Goal: Complete application form: Complete application form

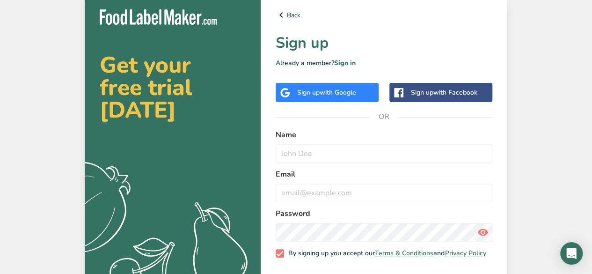
click at [337, 89] on span "with Google" at bounding box center [338, 92] width 37 height 9
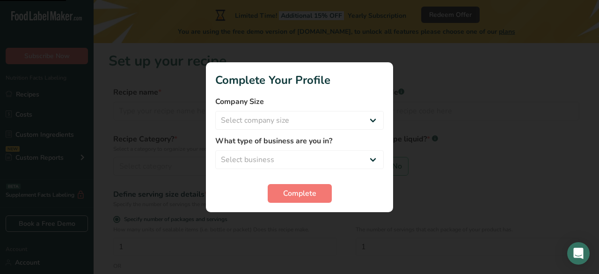
click at [76, 85] on div at bounding box center [299, 137] width 599 height 274
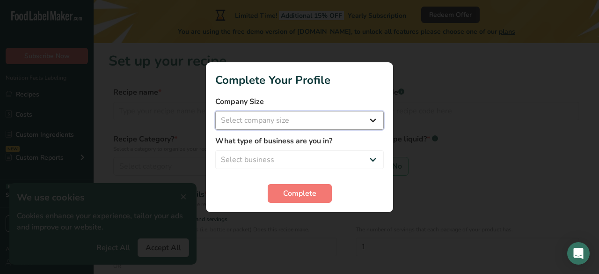
click at [315, 125] on select "Select company size Fewer than 10 Employees 10 to 50 Employees 51 to 500 Employ…" at bounding box center [299, 120] width 169 height 19
select select "1"
click at [215, 111] on select "Select company size Fewer than 10 Employees 10 to 50 Employees 51 to 500 Employ…" at bounding box center [299, 120] width 169 height 19
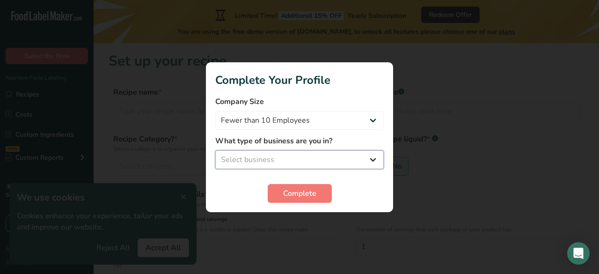
click at [303, 165] on select "Select business Packaged Food Manufacturer Restaurant & Cafe Bakery Meal Plans …" at bounding box center [299, 159] width 169 height 19
select select "1"
click at [215, 150] on select "Select business Packaged Food Manufacturer Restaurant & Cafe Bakery Meal Plans …" at bounding box center [299, 159] width 169 height 19
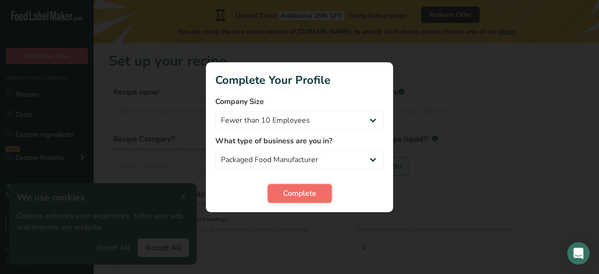
click at [300, 192] on span "Complete" at bounding box center [299, 193] width 33 height 11
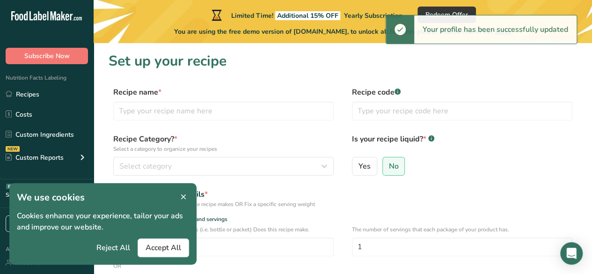
click at [179, 195] on icon at bounding box center [183, 197] width 8 height 13
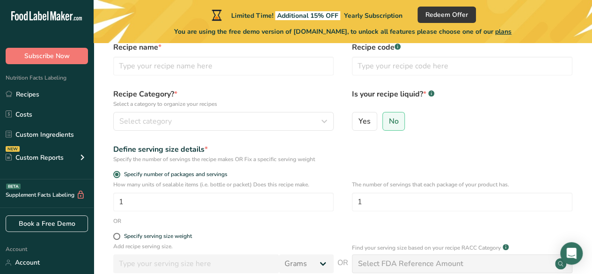
scroll to position [26, 0]
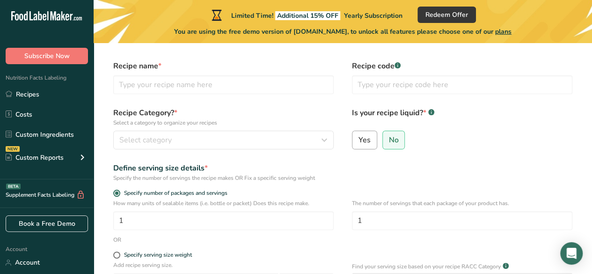
click at [361, 137] on span "Yes" at bounding box center [365, 139] width 12 height 9
click at [359, 137] on input "Yes" at bounding box center [356, 140] width 6 height 6
radio input "true"
radio input "false"
select select "22"
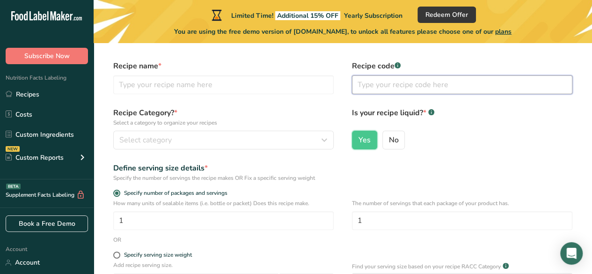
click at [375, 82] on input "text" at bounding box center [462, 84] width 221 height 19
